Goal: Check status: Check status

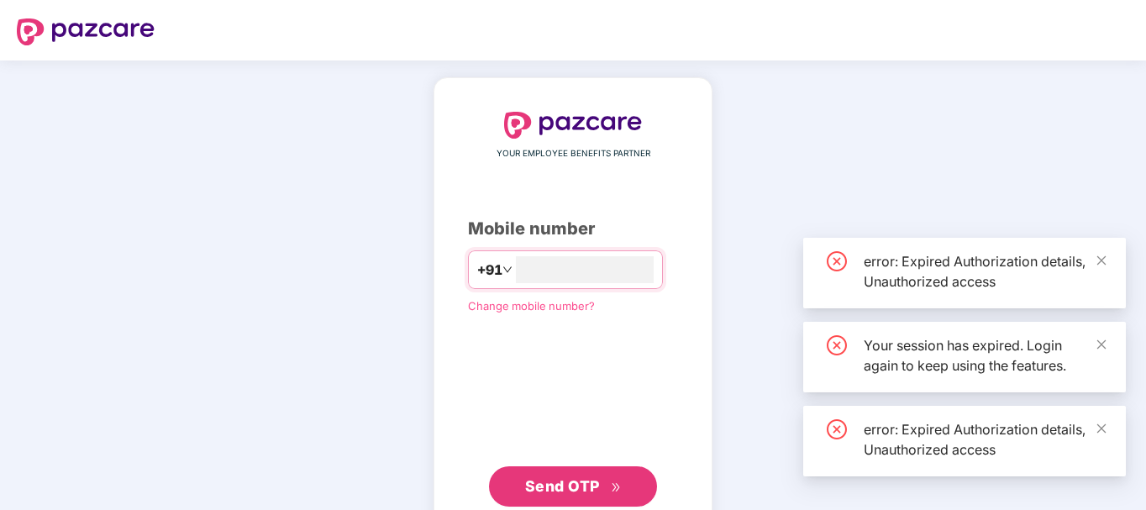
type input "***"
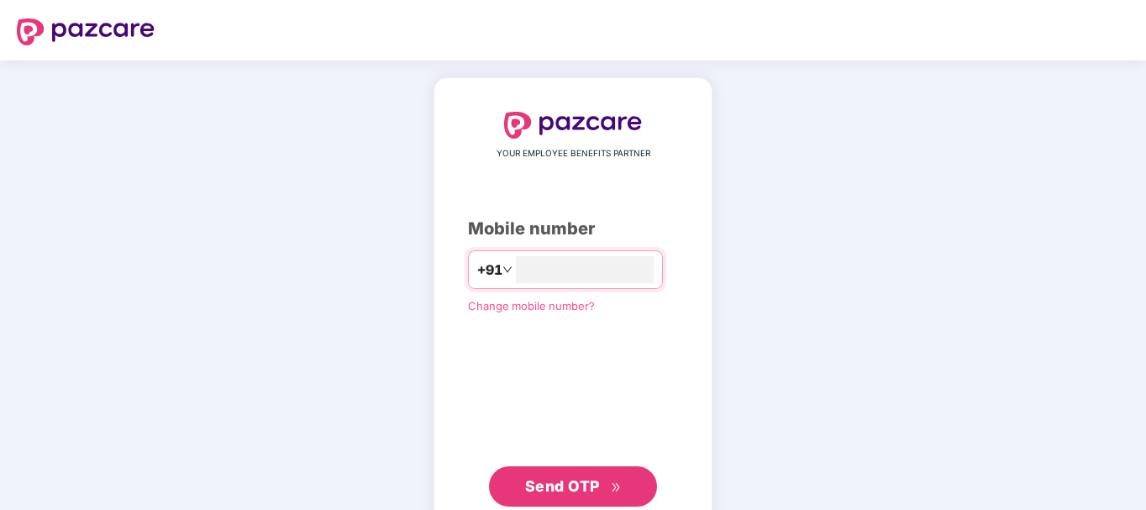
type input "**********"
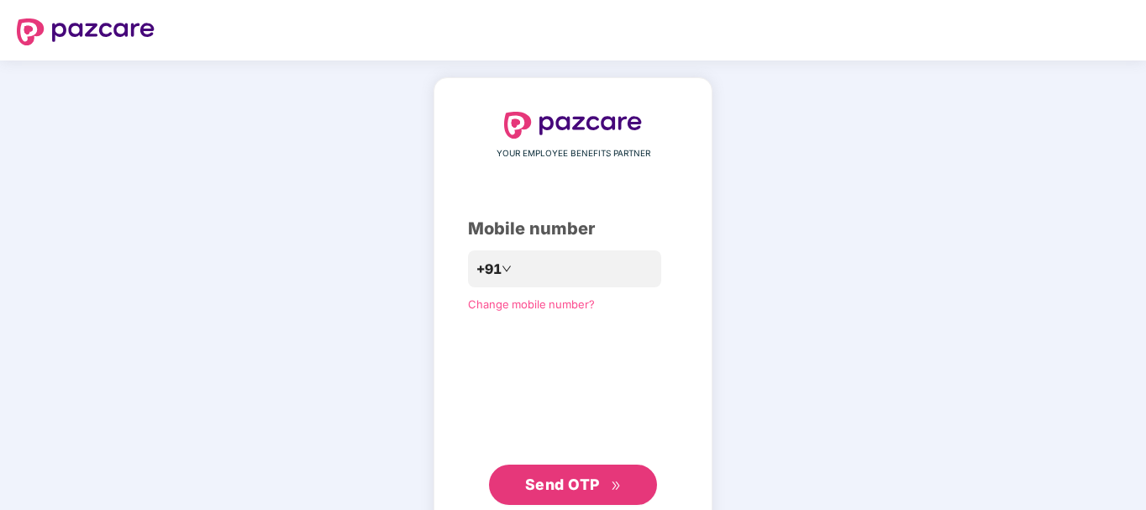
click at [544, 493] on span "Send OTP" at bounding box center [573, 485] width 97 height 24
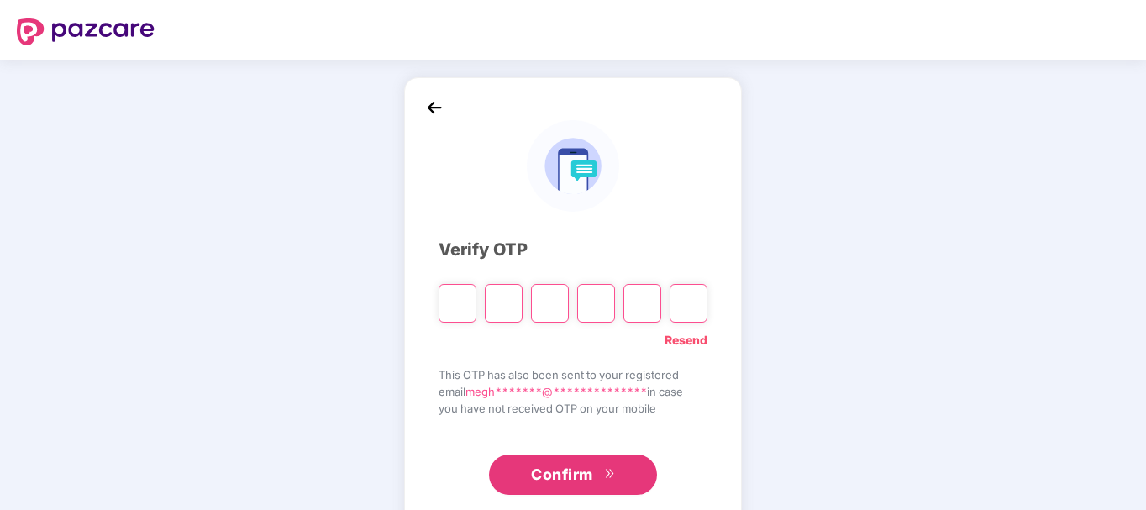
type input "*"
click at [541, 299] on input "*" at bounding box center [550, 303] width 38 height 39
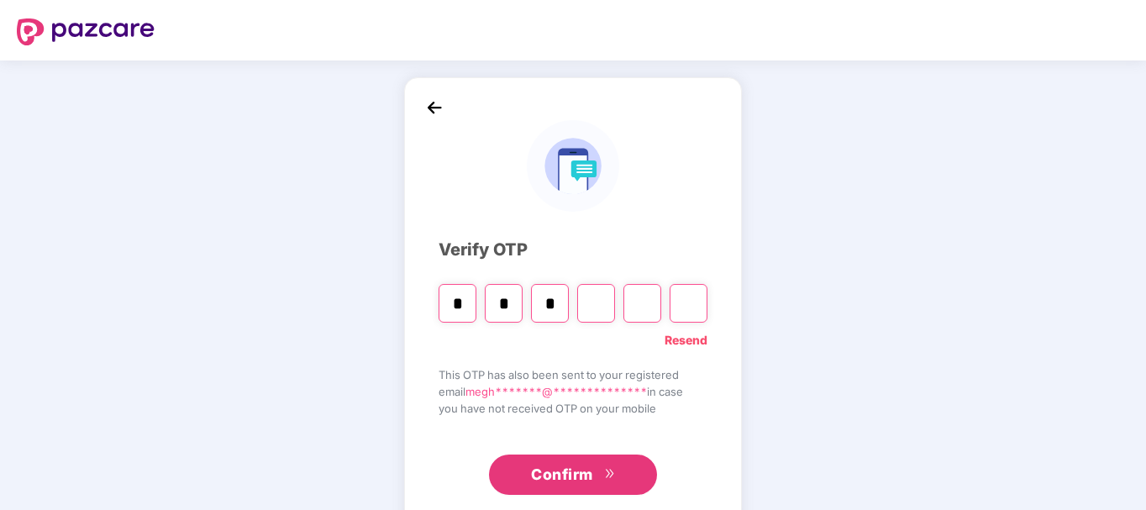
click at [550, 304] on input "*" at bounding box center [550, 303] width 38 height 39
click at [551, 305] on input "*" at bounding box center [550, 303] width 38 height 39
type input "*"
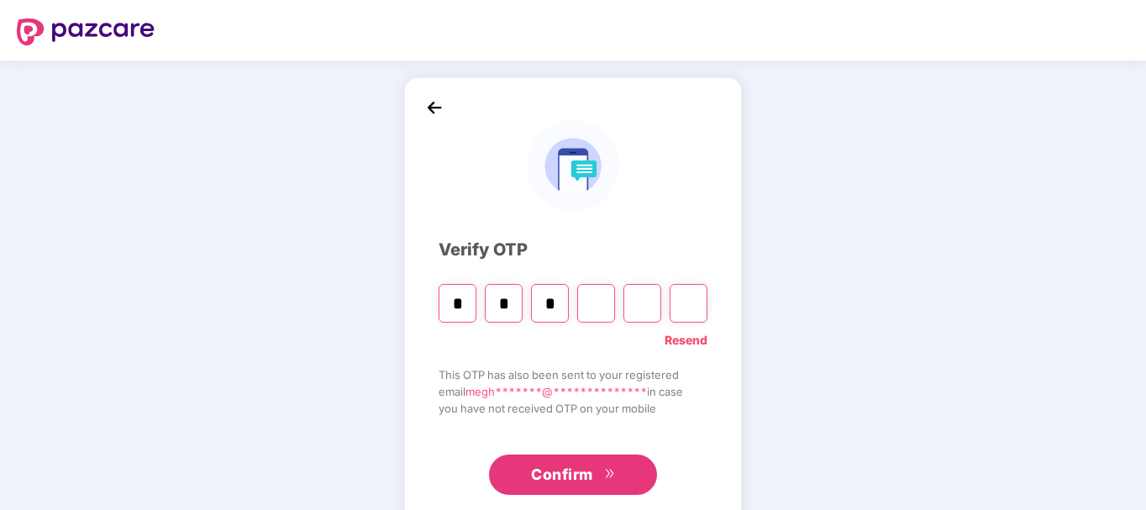
type input "*"
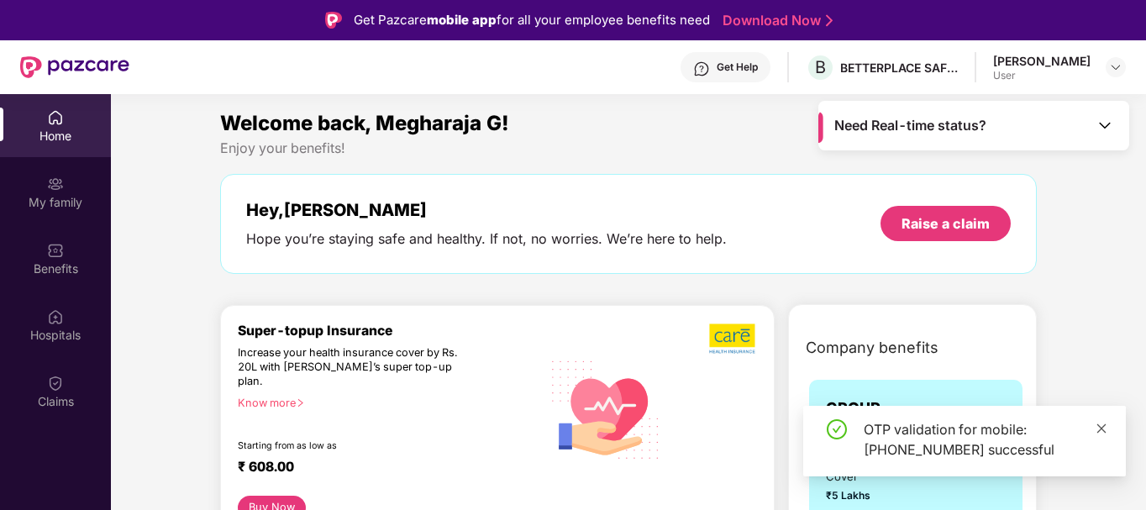
click at [1105, 428] on icon "close" at bounding box center [1101, 429] width 12 height 12
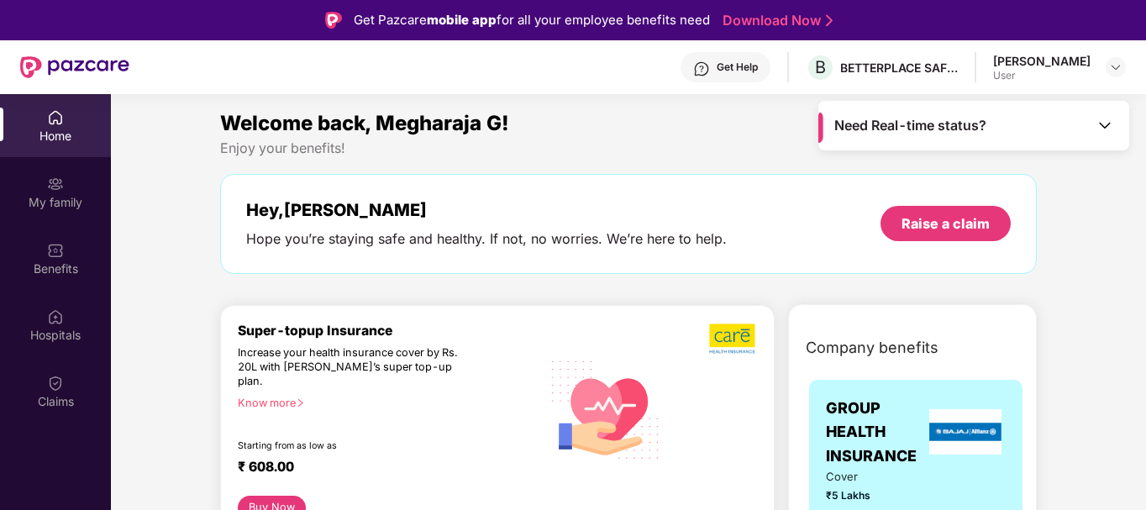
click at [938, 121] on span "Need Real-time status?" at bounding box center [910, 126] width 152 height 18
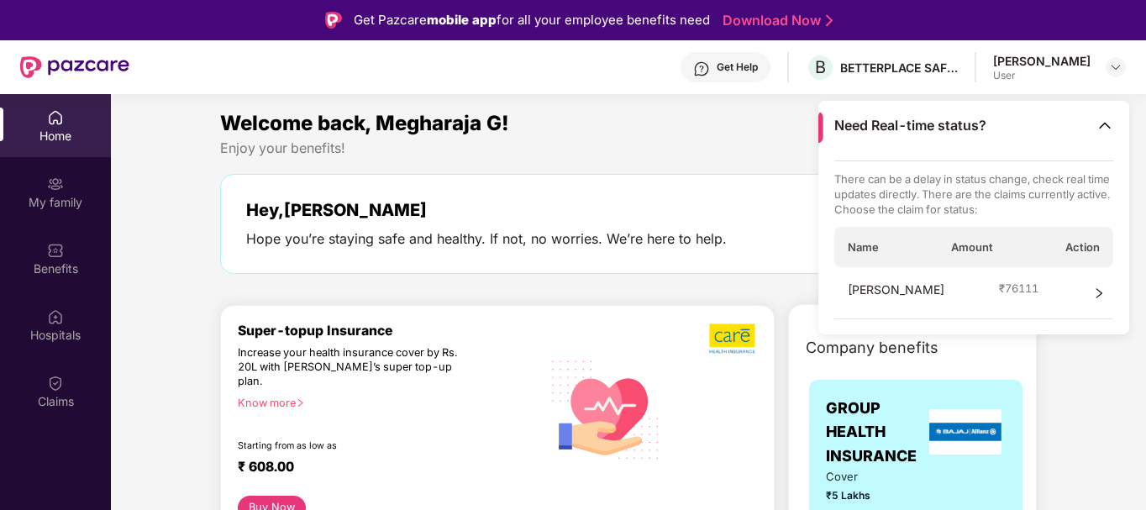
click at [1098, 291] on icon "right" at bounding box center [1099, 293] width 12 height 12
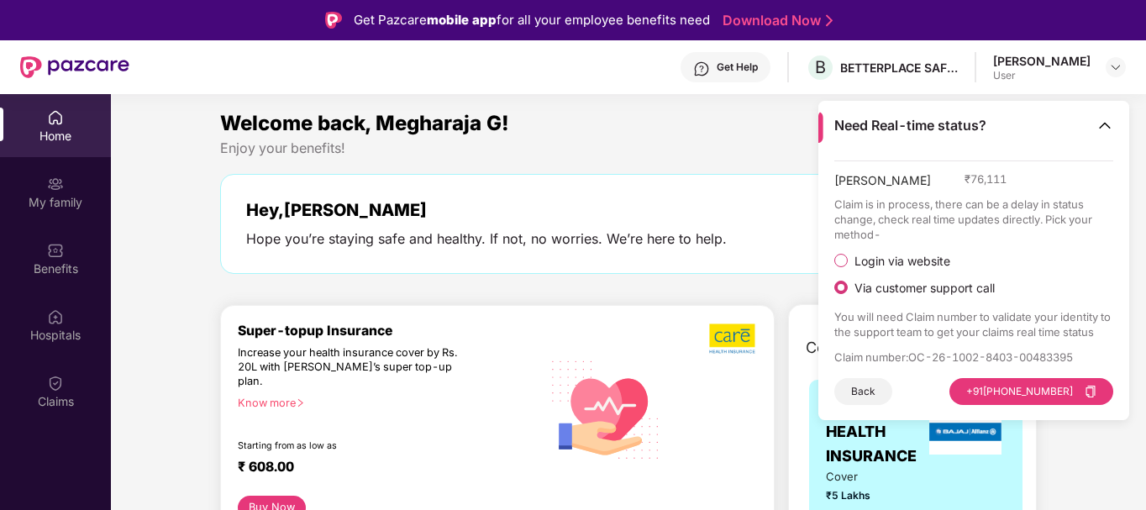
click at [510, 280] on div "Welcome back, Megharaja G! Enjoy your benefits! Hey, Megharaja G Hope you’re st…" at bounding box center [628, 199] width 830 height 183
click at [633, 286] on div "Welcome back, Megharaja G! Enjoy your benefits! Hey, Megharaja G Hope you’re st…" at bounding box center [628, 199] width 830 height 183
click at [1106, 127] on img at bounding box center [1104, 125] width 17 height 17
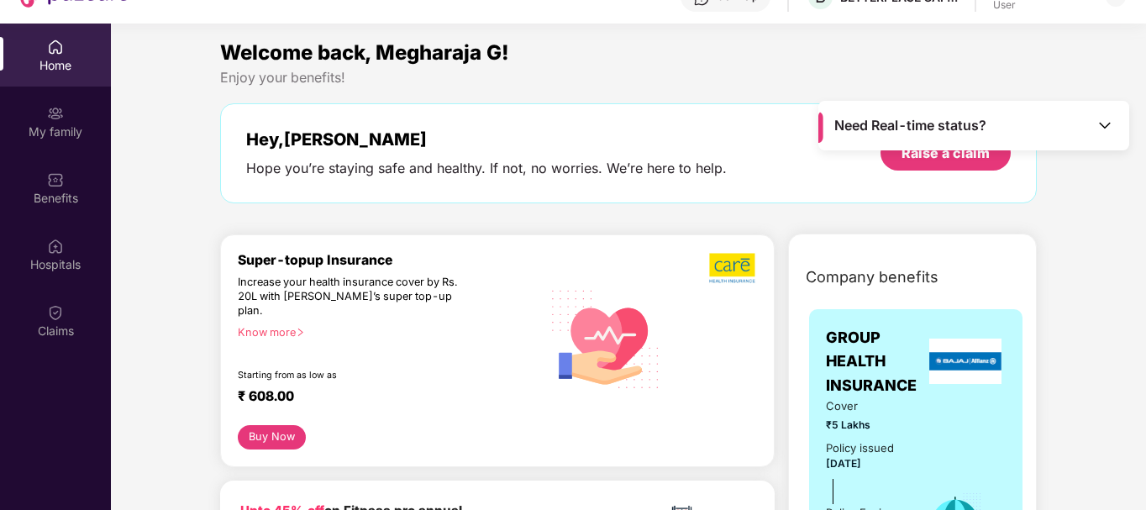
scroll to position [94, 0]
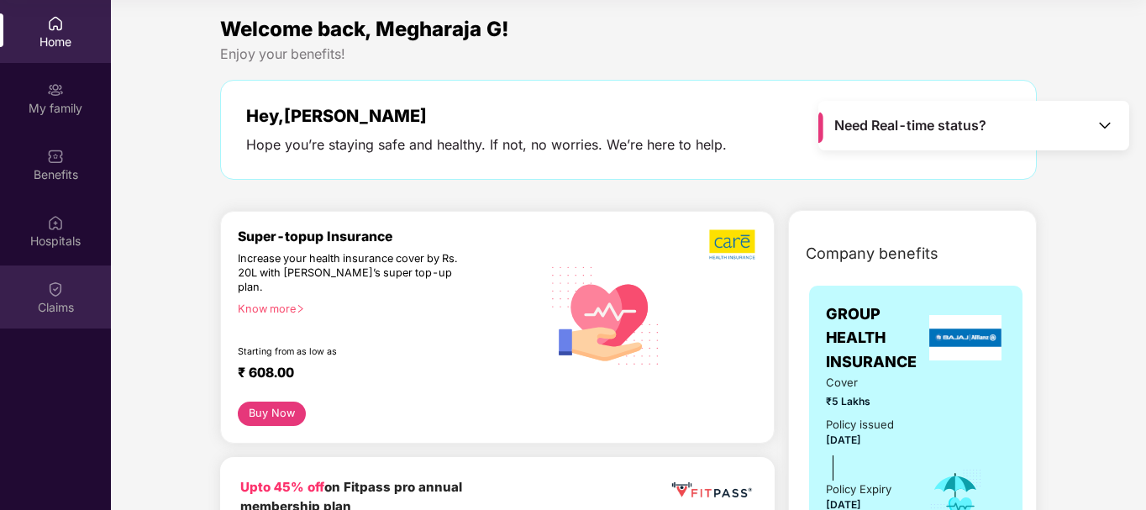
click at [51, 292] on img at bounding box center [55, 289] width 17 height 17
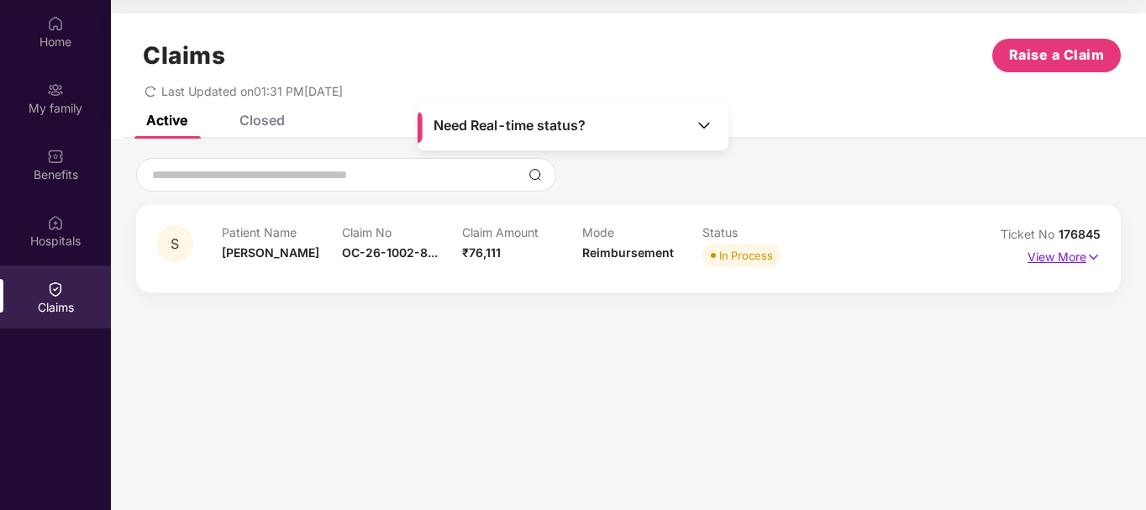
click at [1057, 258] on p "View More" at bounding box center [1063, 255] width 73 height 23
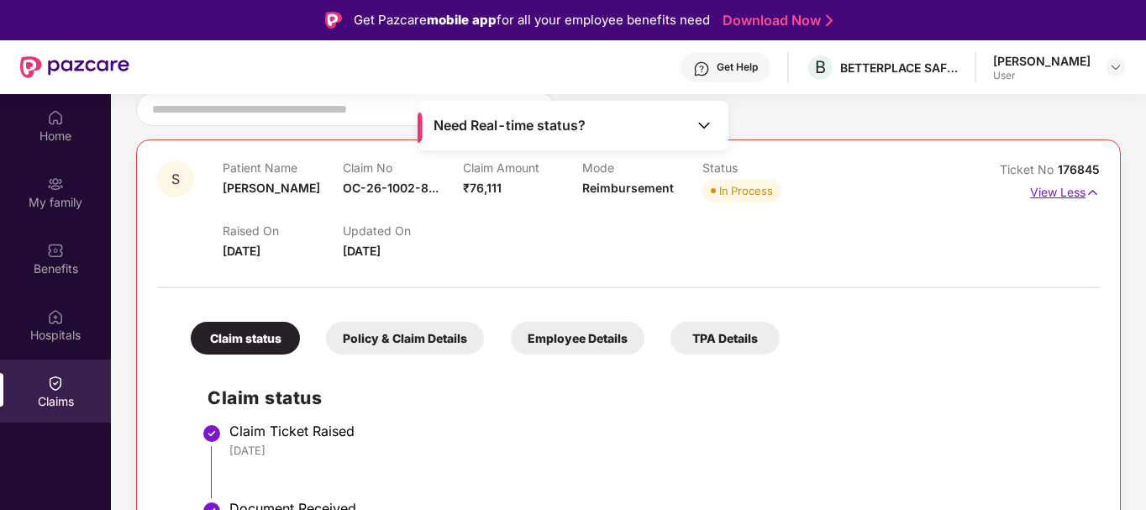
scroll to position [269, 0]
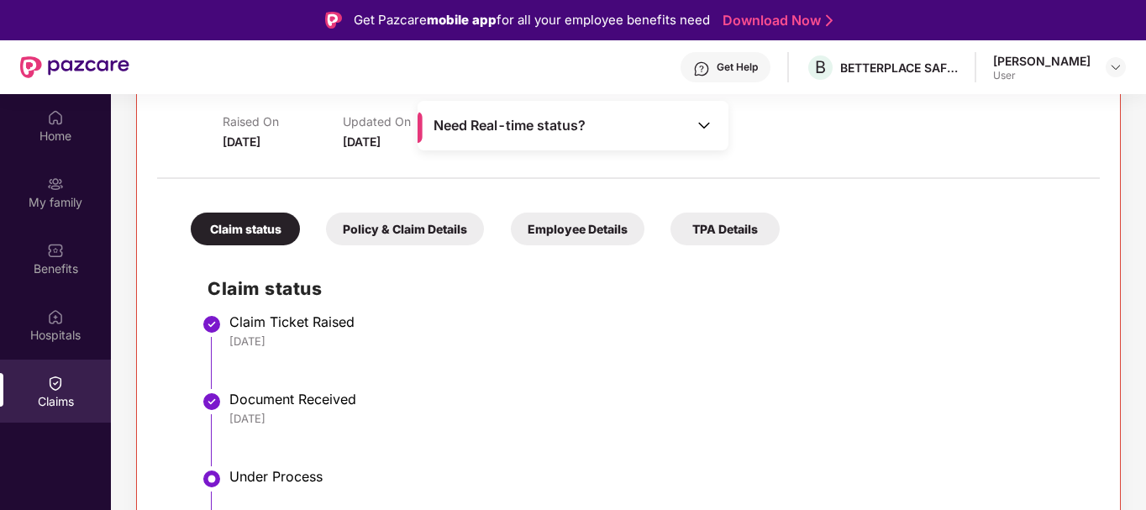
click at [449, 231] on div "Policy & Claim Details" at bounding box center [405, 229] width 158 height 33
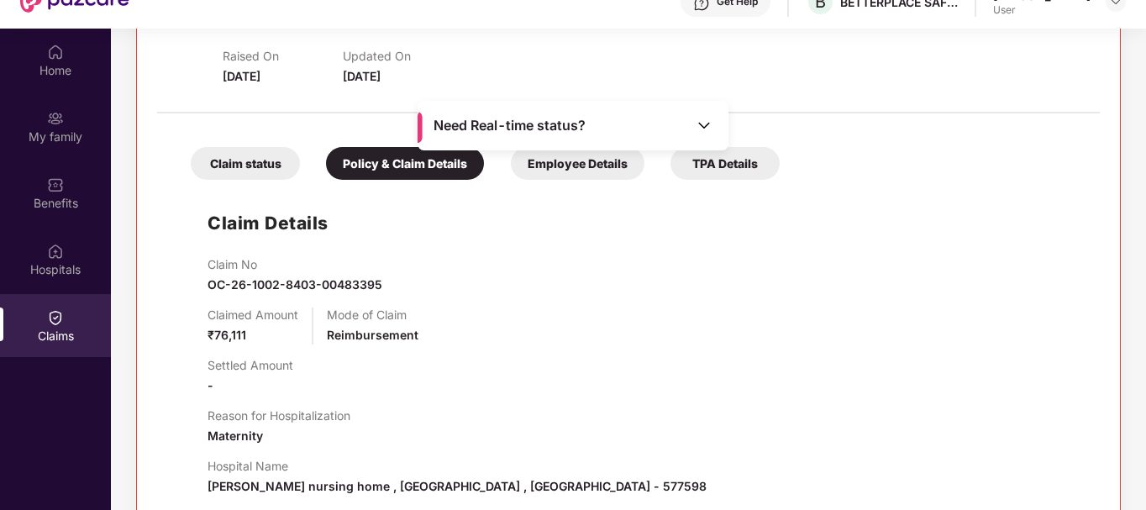
scroll to position [94, 0]
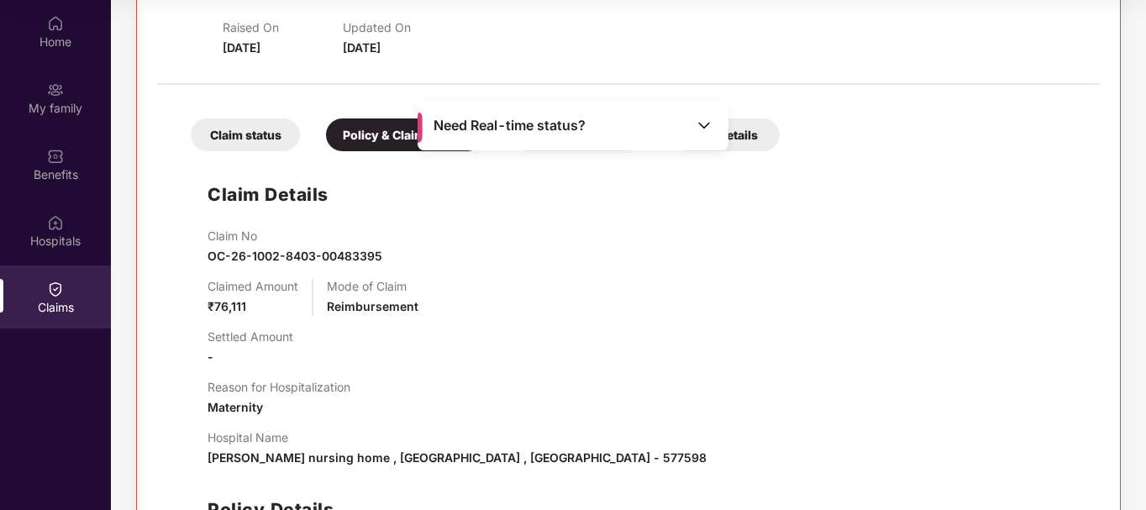
click at [597, 204] on div "Claim Details Claim No OC-26-1002-8403-00483395 Claimed Amount ₹76,111 Mode of …" at bounding box center [628, 402] width 909 height 485
click at [739, 194] on div "Claim Details Claim No OC-26-1002-8403-00483395 Claimed Amount ₹76,111 Mode of …" at bounding box center [628, 402] width 909 height 485
click at [814, 158] on div "Claim status Policy & Claim Details Employee Details TPA Details Claim Details …" at bounding box center [628, 368] width 943 height 551
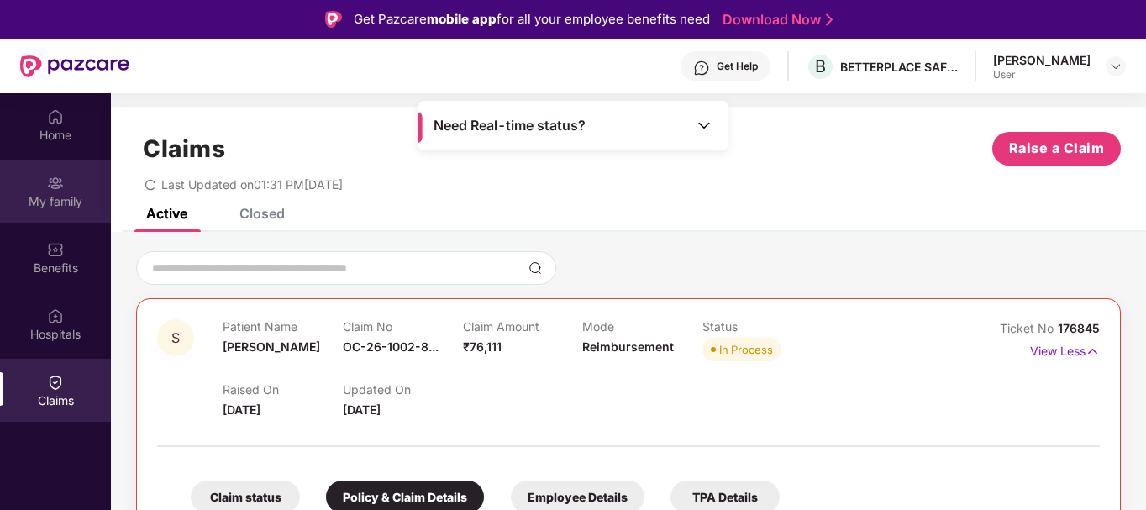
scroll to position [0, 0]
